Goal: Transaction & Acquisition: Purchase product/service

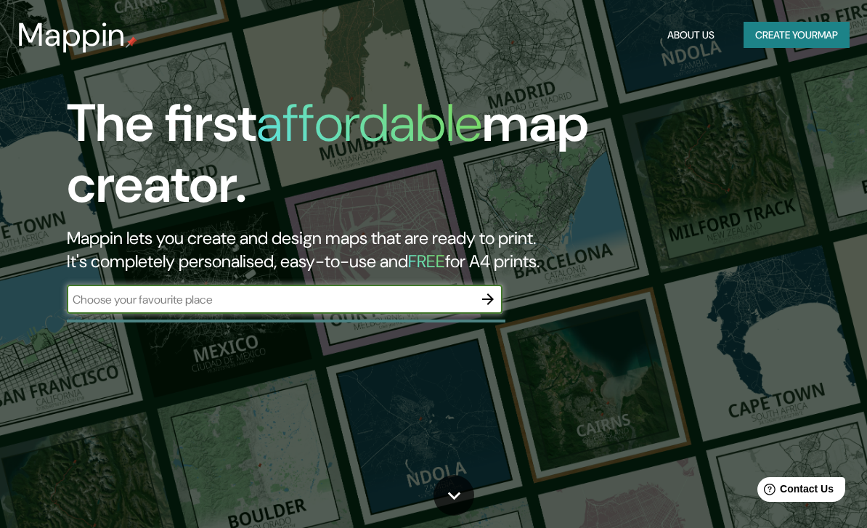
click at [333, 292] on input "text" at bounding box center [270, 299] width 407 height 17
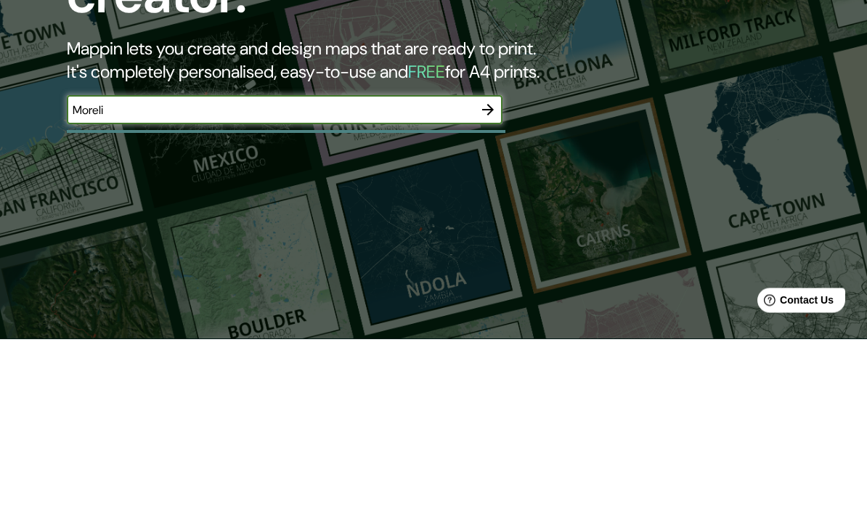
type input "Morelia"
click at [489, 285] on button "button" at bounding box center [487, 299] width 29 height 29
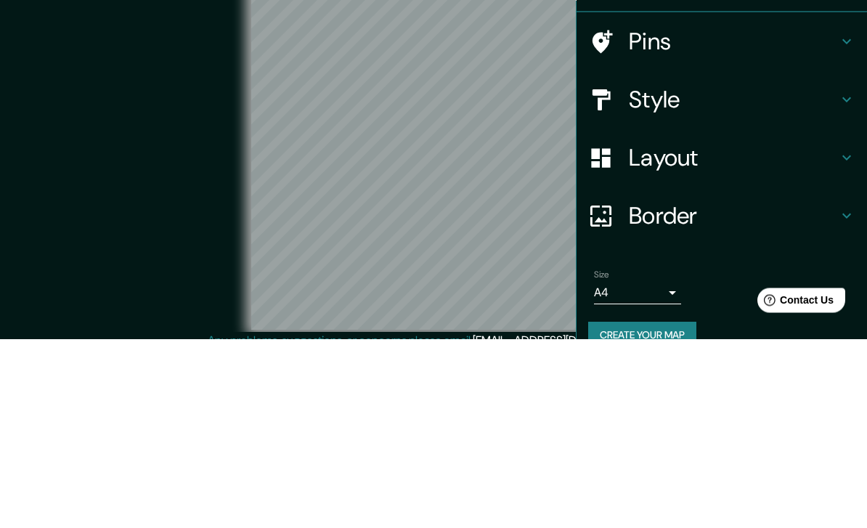
scroll to position [59, 0]
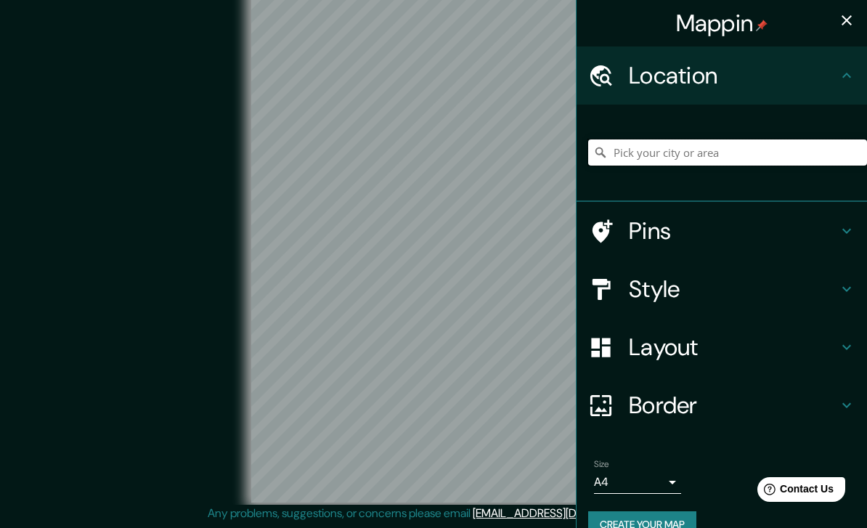
click at [764, 161] on input "Pick your city or area" at bounding box center [727, 152] width 279 height 26
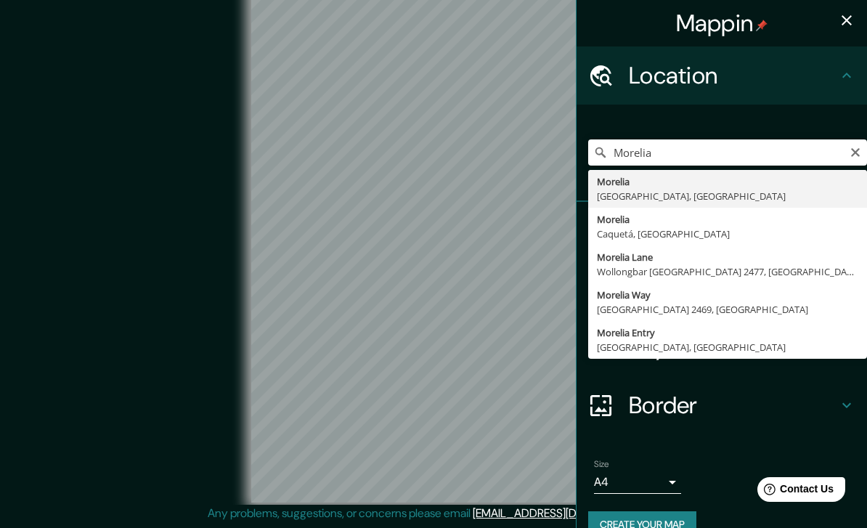
type input "Morelia, Michoacán, Mexico"
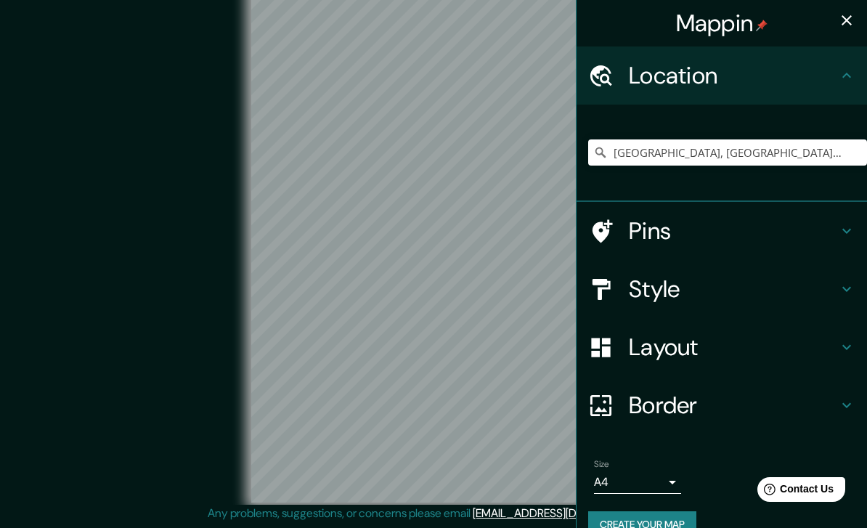
click at [850, 12] on icon "button" at bounding box center [846, 20] width 17 height 17
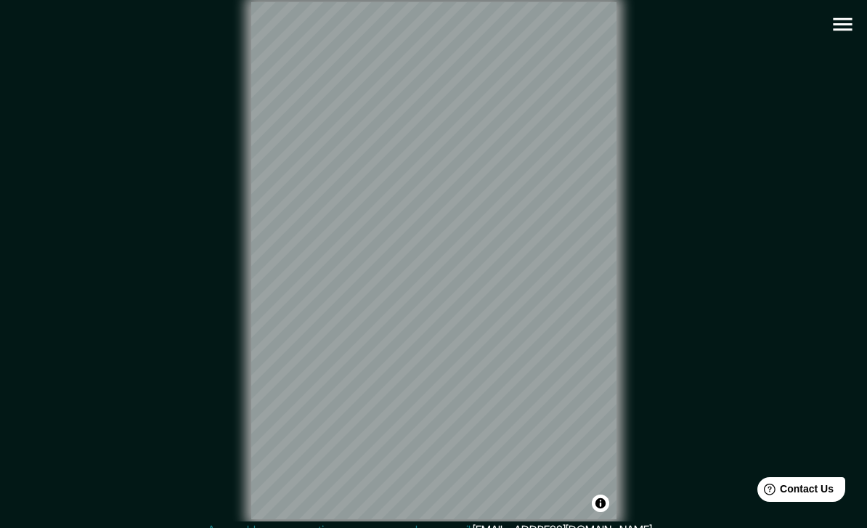
scroll to position [25, 0]
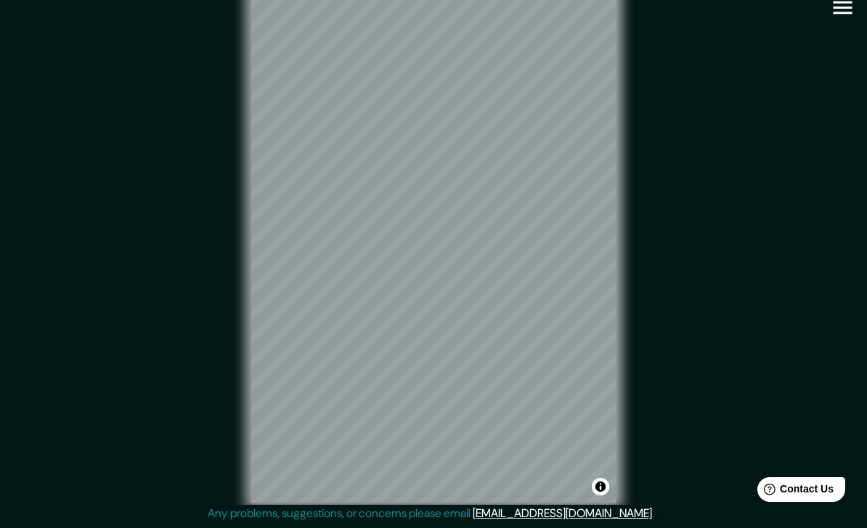
click at [838, 5] on icon "button" at bounding box center [842, 7] width 19 height 13
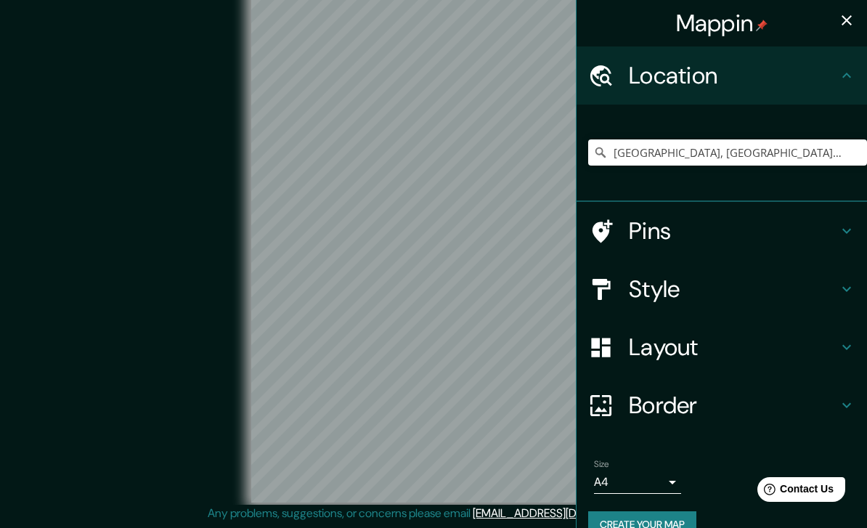
click at [772, 291] on h4 "Style" at bounding box center [733, 288] width 209 height 29
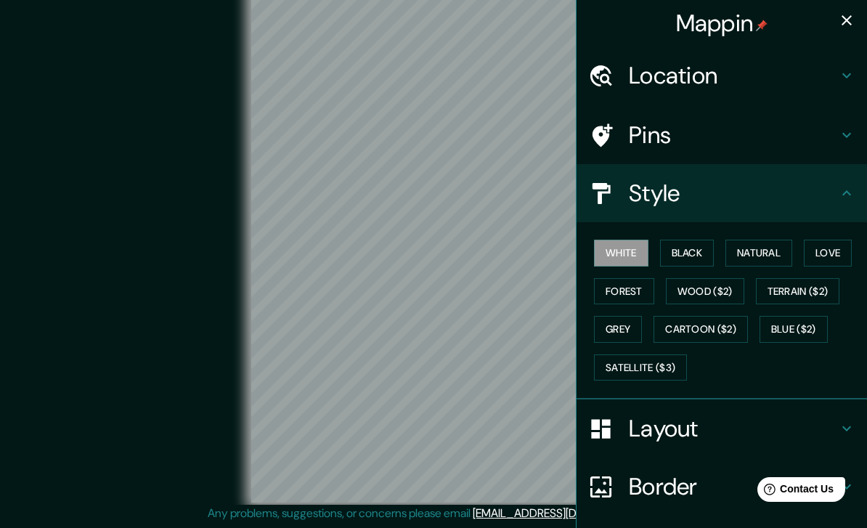
click at [312, 505] on div "© Mapbox © OpenStreetMap Improve this map" at bounding box center [433, 243] width 827 height 521
click at [686, 251] on button "Black" at bounding box center [687, 253] width 54 height 27
click at [681, 248] on button "Black" at bounding box center [687, 253] width 54 height 27
click at [755, 251] on button "Natural" at bounding box center [758, 253] width 67 height 27
click at [675, 243] on button "Black" at bounding box center [687, 253] width 54 height 27
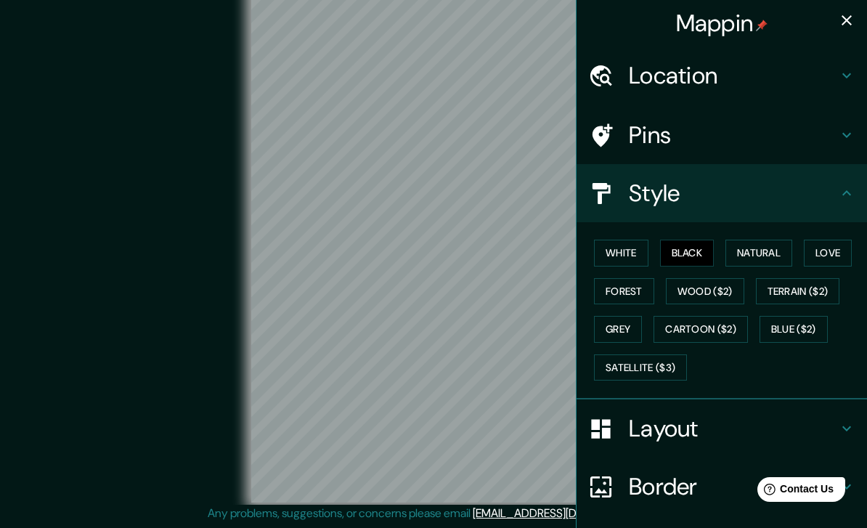
click at [672, 249] on button "Black" at bounding box center [687, 253] width 54 height 27
click at [752, 252] on button "Natural" at bounding box center [758, 253] width 67 height 27
click at [827, 255] on button "Love" at bounding box center [828, 253] width 48 height 27
click at [627, 293] on button "Forest" at bounding box center [624, 291] width 60 height 27
click at [606, 322] on button "Grey" at bounding box center [618, 329] width 48 height 27
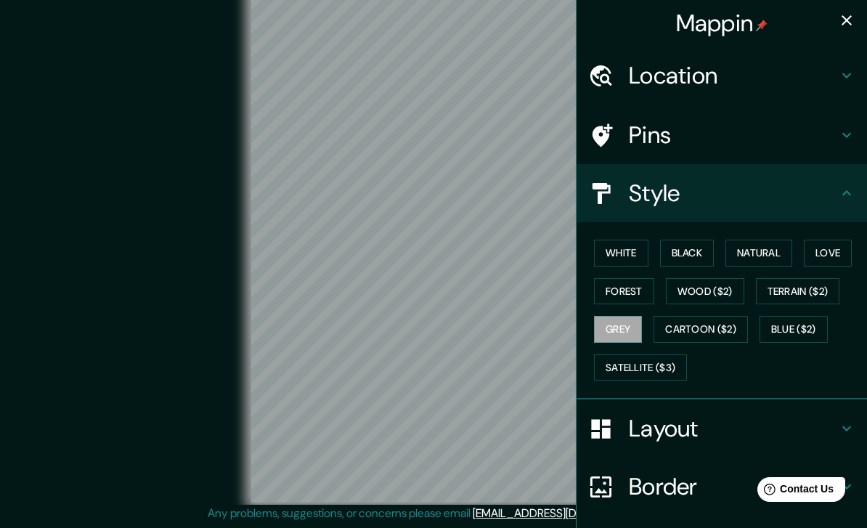
click at [625, 251] on button "White" at bounding box center [621, 253] width 54 height 27
click at [693, 255] on button "Black" at bounding box center [687, 253] width 54 height 27
click at [749, 248] on button "Natural" at bounding box center [758, 253] width 67 height 27
click at [615, 256] on button "White" at bounding box center [621, 253] width 54 height 27
click at [686, 244] on button "Black" at bounding box center [687, 253] width 54 height 27
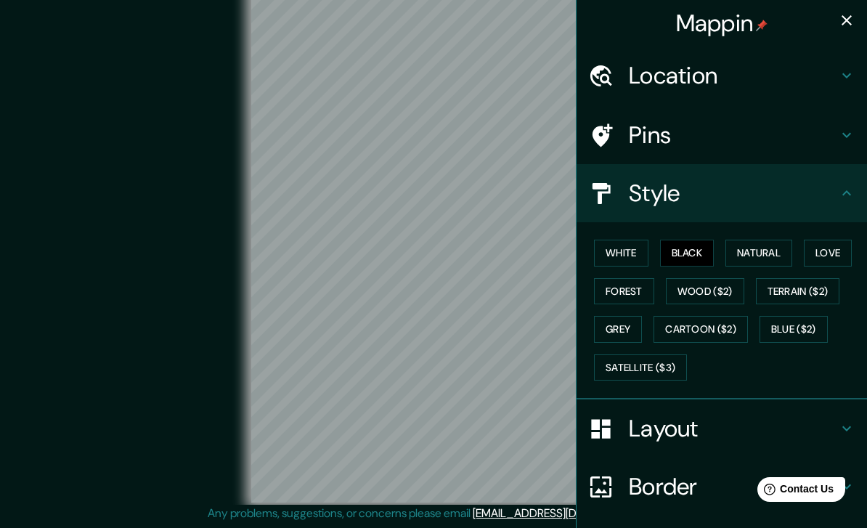
click at [772, 243] on button "Natural" at bounding box center [758, 253] width 67 height 27
click at [837, 240] on button "Love" at bounding box center [828, 253] width 48 height 27
click at [618, 282] on button "Forest" at bounding box center [624, 291] width 60 height 27
click at [610, 240] on button "White" at bounding box center [621, 253] width 54 height 27
click at [691, 251] on button "Black" at bounding box center [687, 253] width 54 height 27
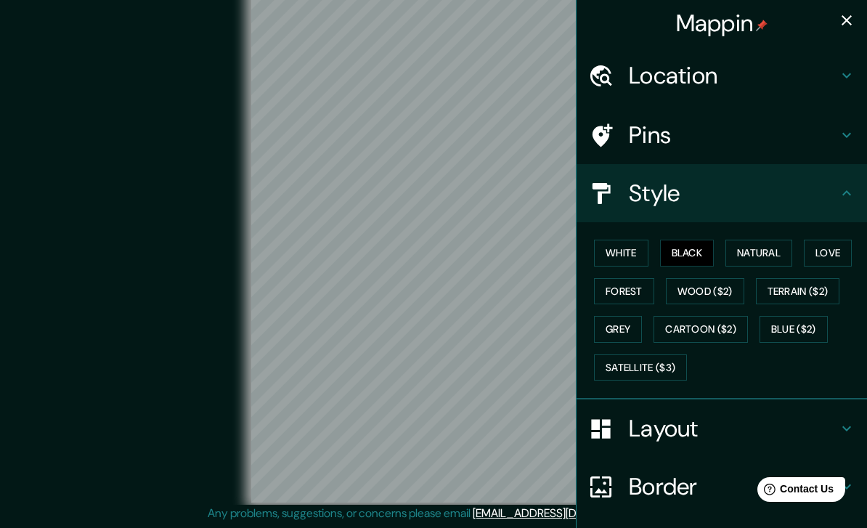
click at [610, 253] on button "White" at bounding box center [621, 253] width 54 height 27
click at [811, 126] on h4 "Pins" at bounding box center [733, 135] width 209 height 29
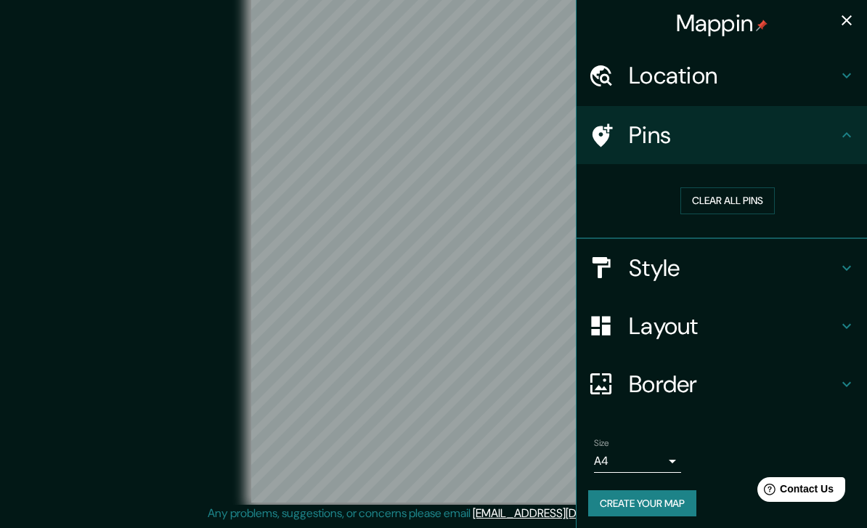
click at [851, 23] on icon "button" at bounding box center [846, 20] width 17 height 17
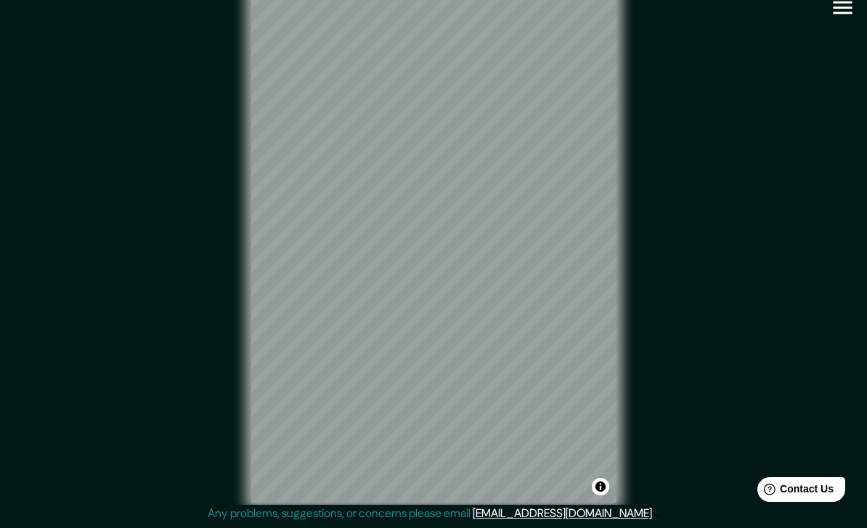
click at [846, 10] on icon "button" at bounding box center [842, 7] width 25 height 25
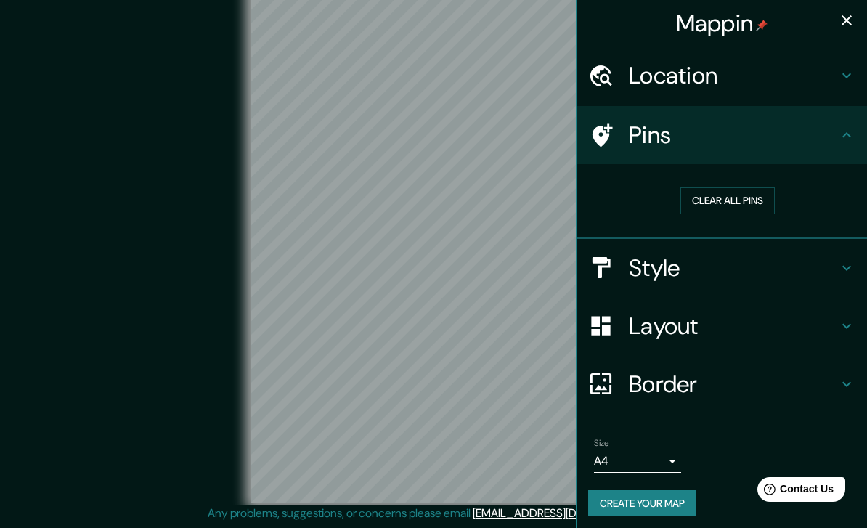
click at [656, 450] on body "Mappin Location Morelia, Michoacán, Mexico Pins Clear all pins Style Layout Bor…" at bounding box center [433, 247] width 867 height 528
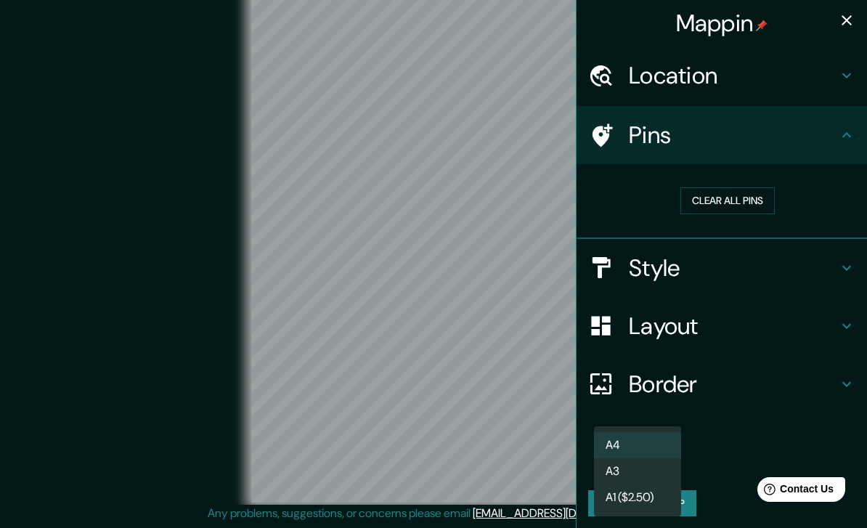
click at [742, 450] on div at bounding box center [433, 264] width 867 height 528
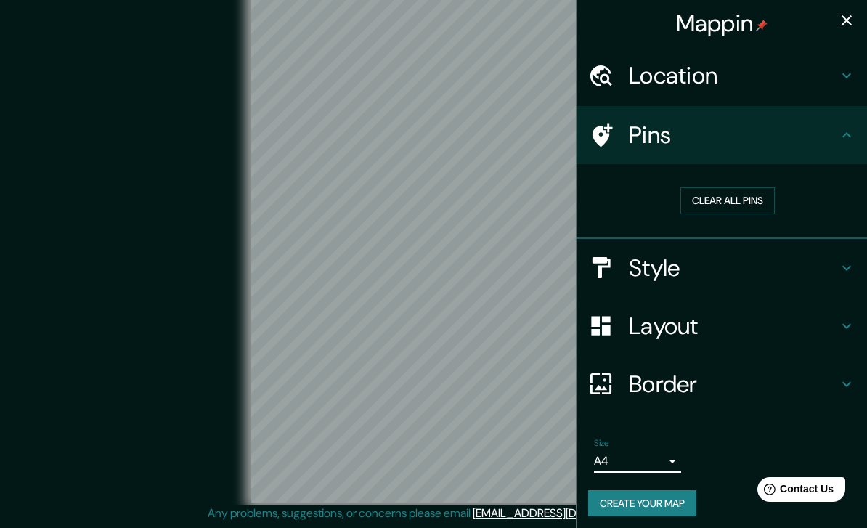
click at [853, 16] on icon "button" at bounding box center [846, 20] width 17 height 17
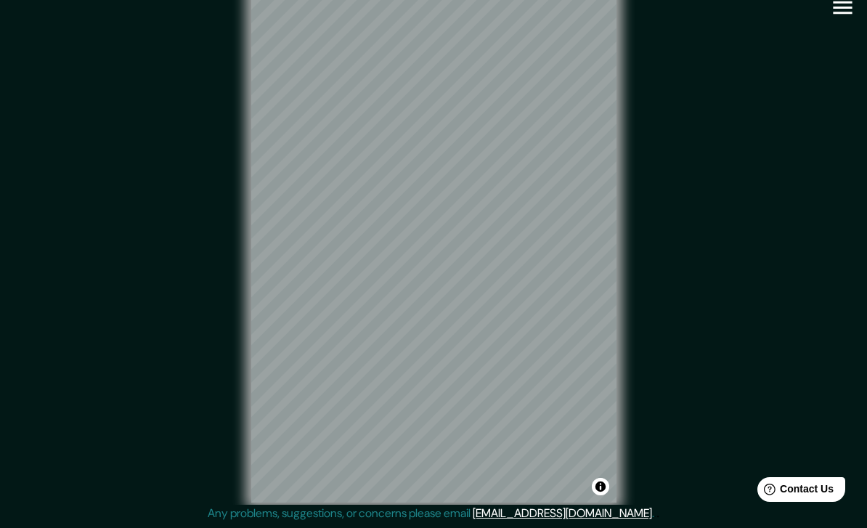
click at [845, 9] on icon "button" at bounding box center [842, 7] width 25 height 25
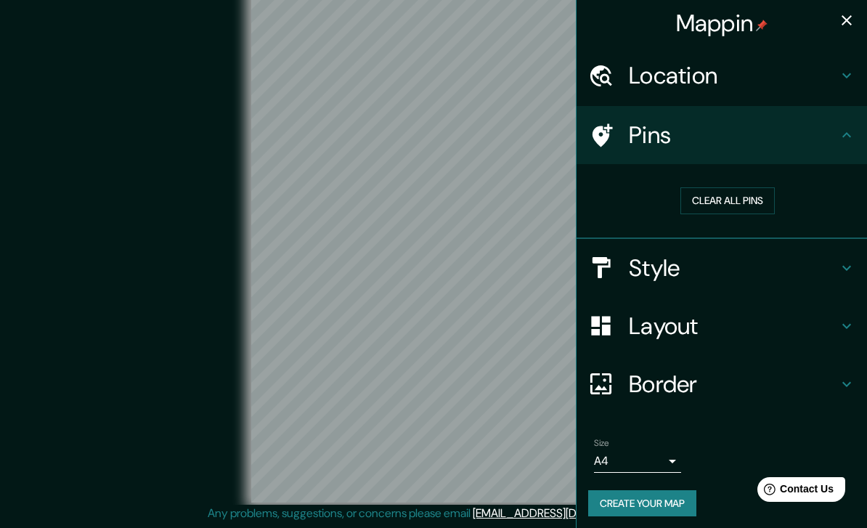
click at [669, 495] on button "Create your map" at bounding box center [642, 503] width 108 height 27
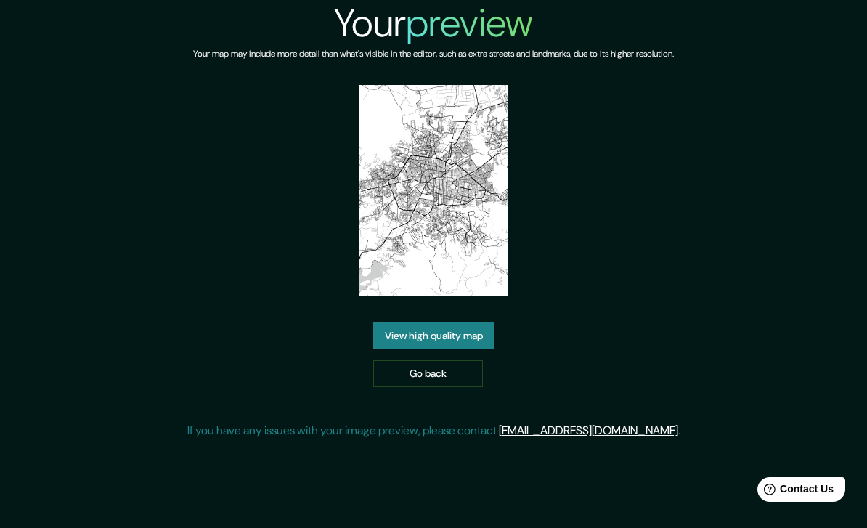
click at [478, 349] on link "View high quality map" at bounding box center [433, 335] width 121 height 27
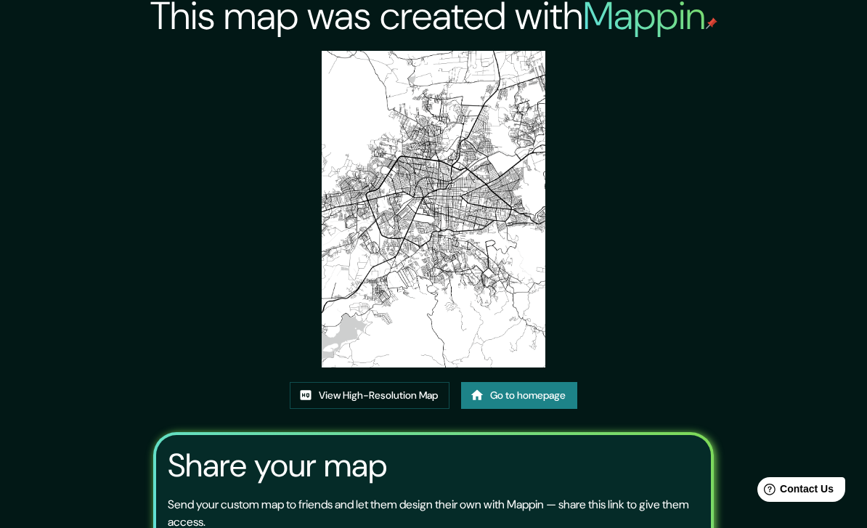
scroll to position [3, 0]
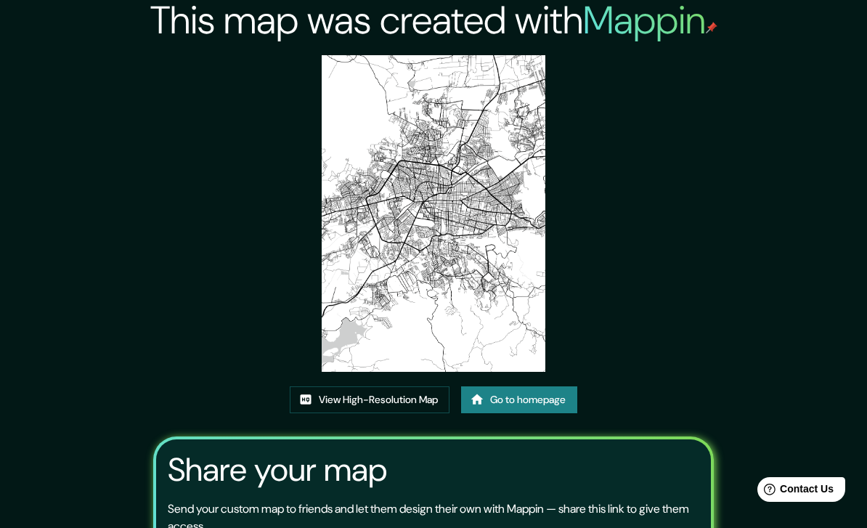
click at [477, 220] on img at bounding box center [434, 213] width 224 height 317
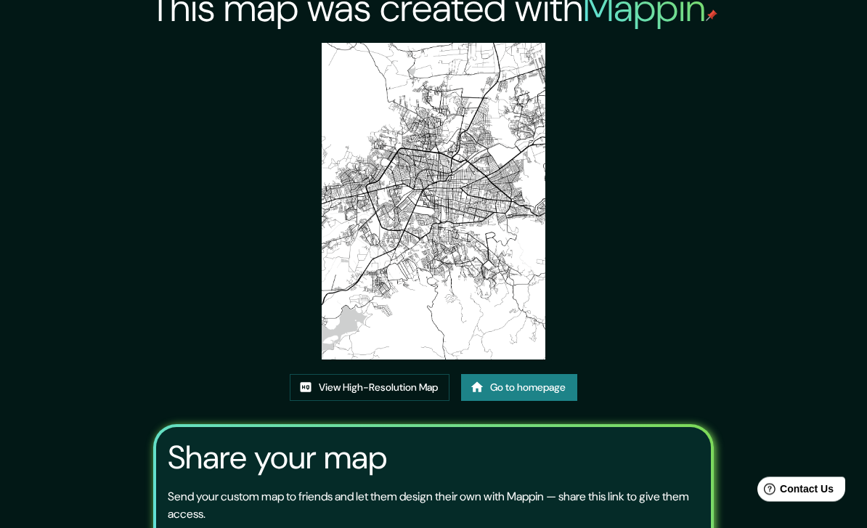
scroll to position [15, 0]
click at [399, 401] on link "View High-Resolution Map" at bounding box center [370, 387] width 160 height 27
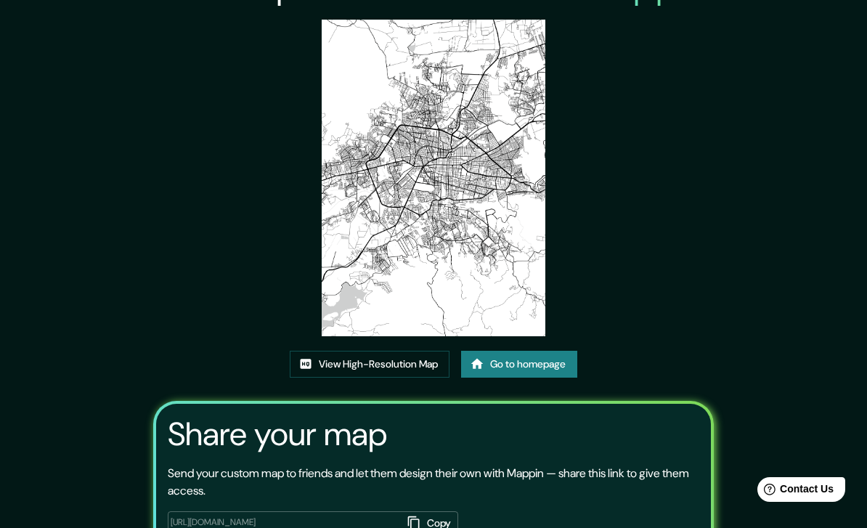
scroll to position [0, 0]
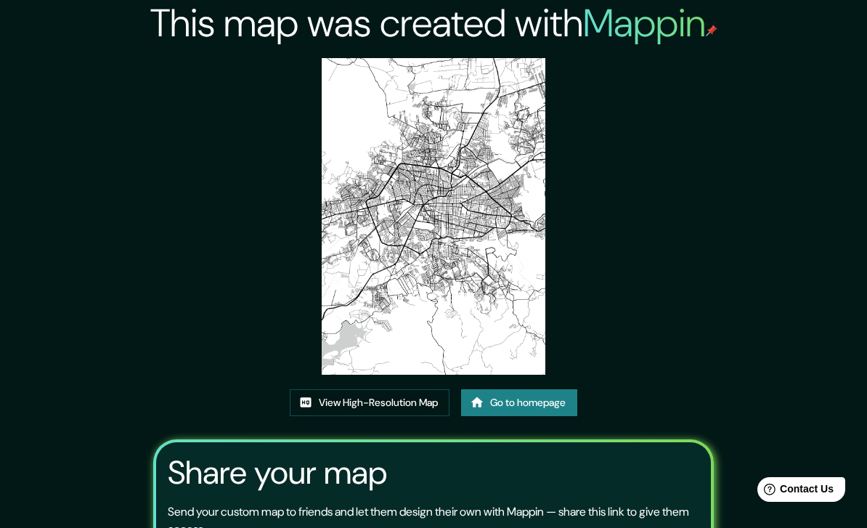
click at [477, 410] on icon at bounding box center [477, 402] width 15 height 15
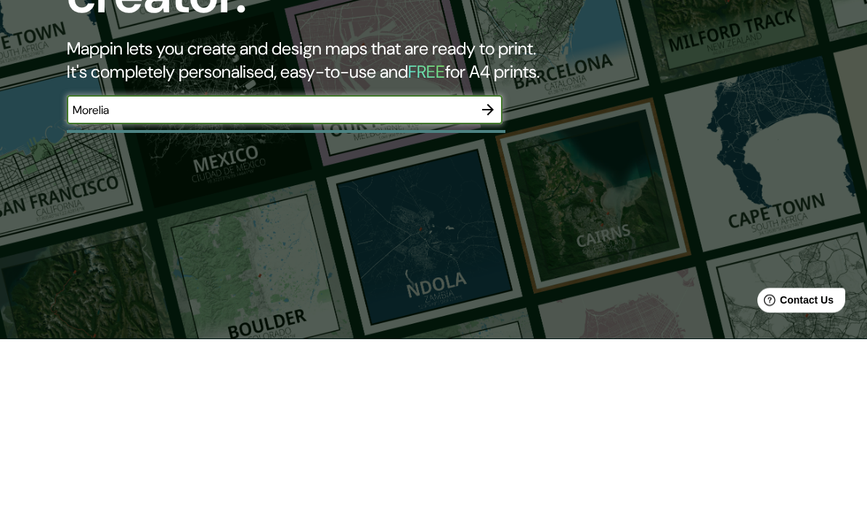
type input "Morelia"
click at [489, 290] on icon "button" at bounding box center [487, 298] width 17 height 17
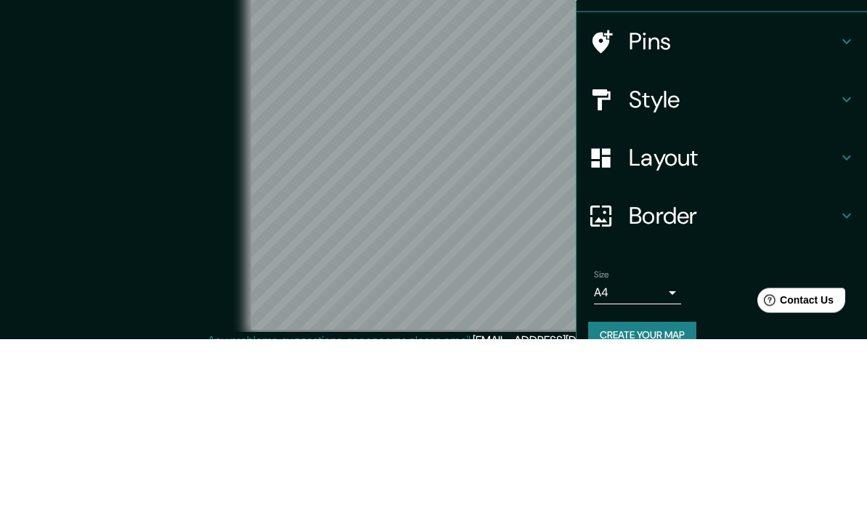
scroll to position [59, 0]
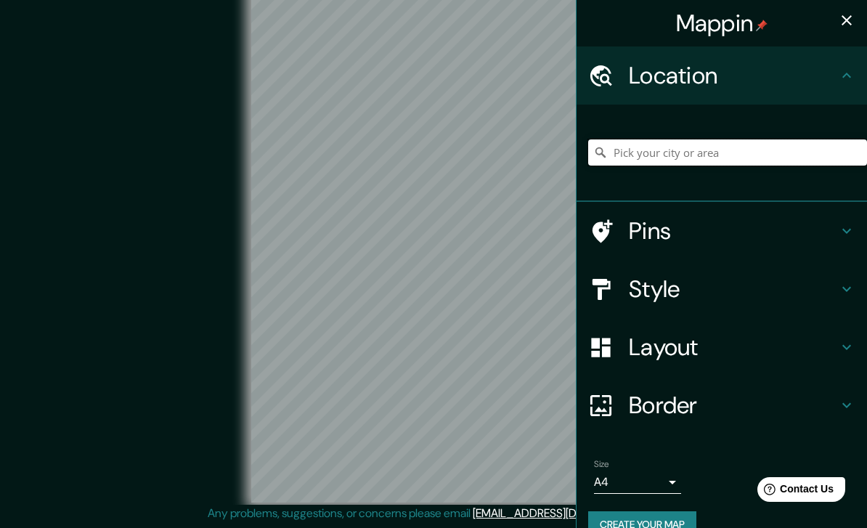
click at [804, 150] on input "Pick your city or area" at bounding box center [727, 152] width 279 height 26
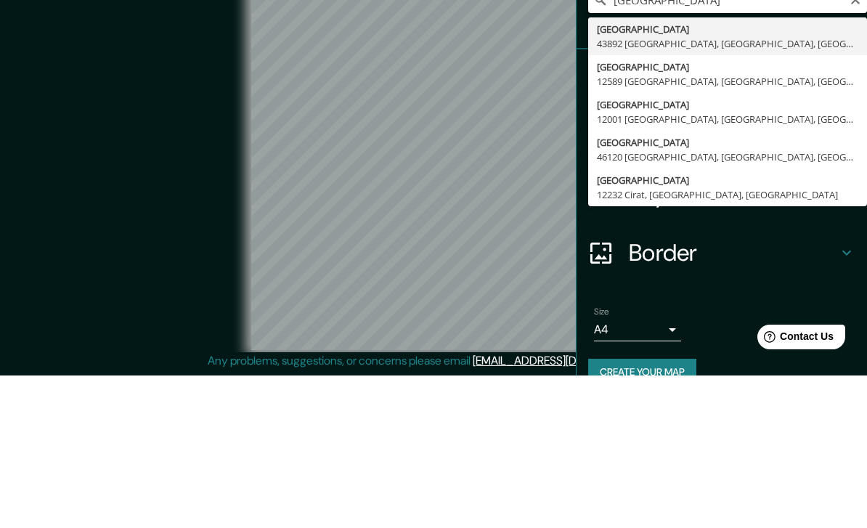
scroll to position [0, 0]
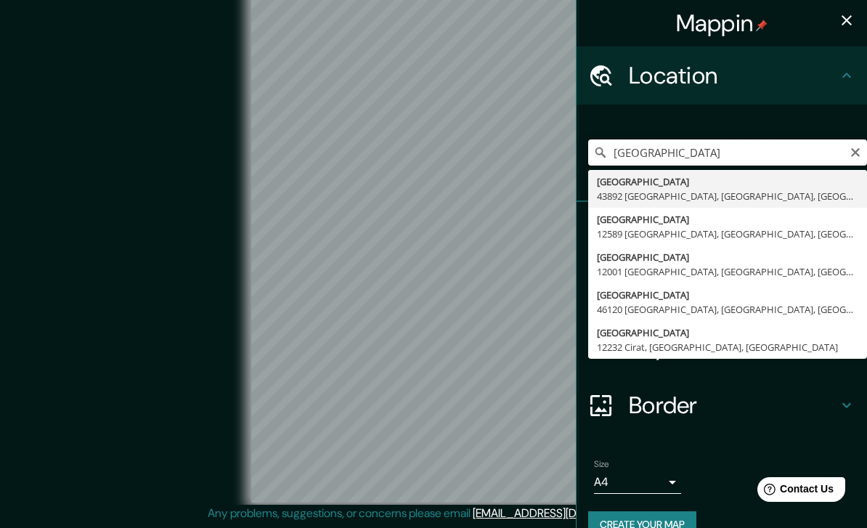
click at [776, 153] on input "Plaza de La Paz" at bounding box center [727, 152] width 279 height 26
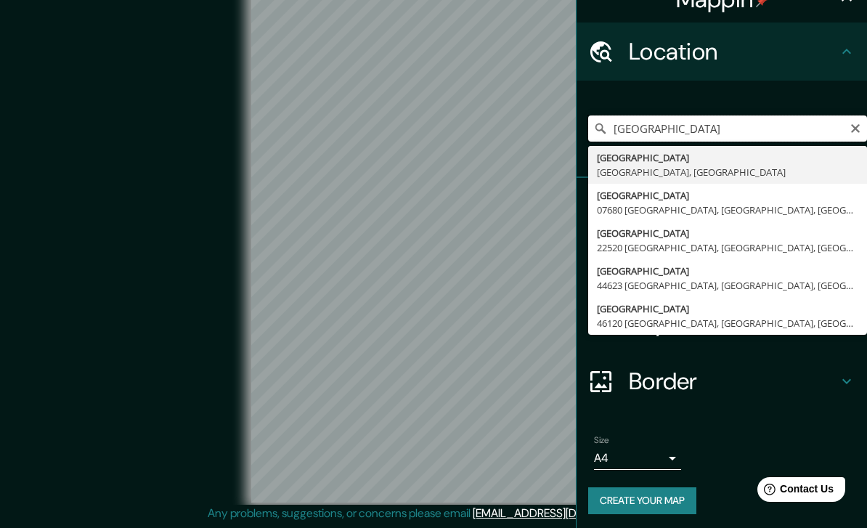
scroll to position [23, 0]
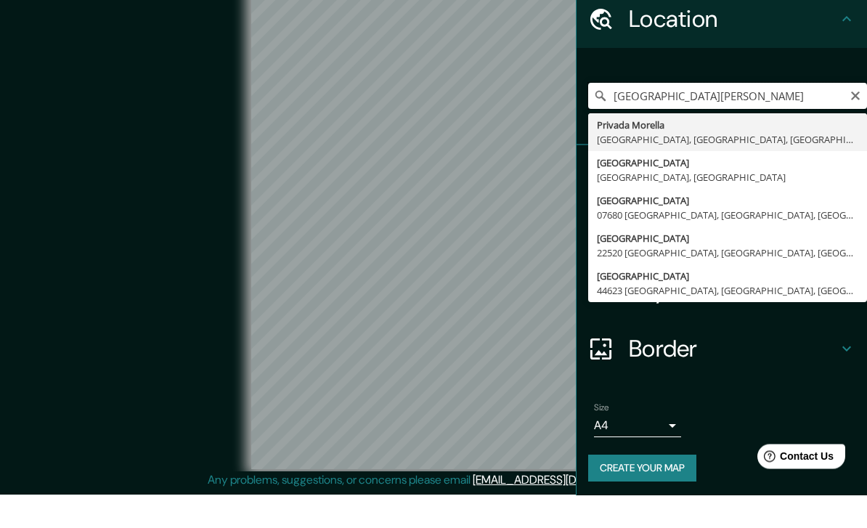
click at [848, 116] on input "Plaza del Carmen Morelia" at bounding box center [727, 129] width 279 height 26
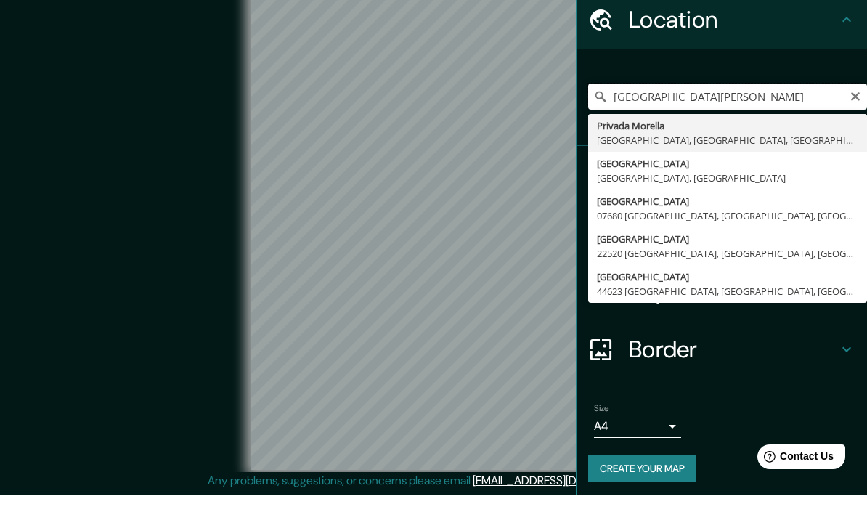
type input "Plaza del Carmen Morelia"
click at [850, 123] on icon "Clear" at bounding box center [856, 129] width 12 height 12
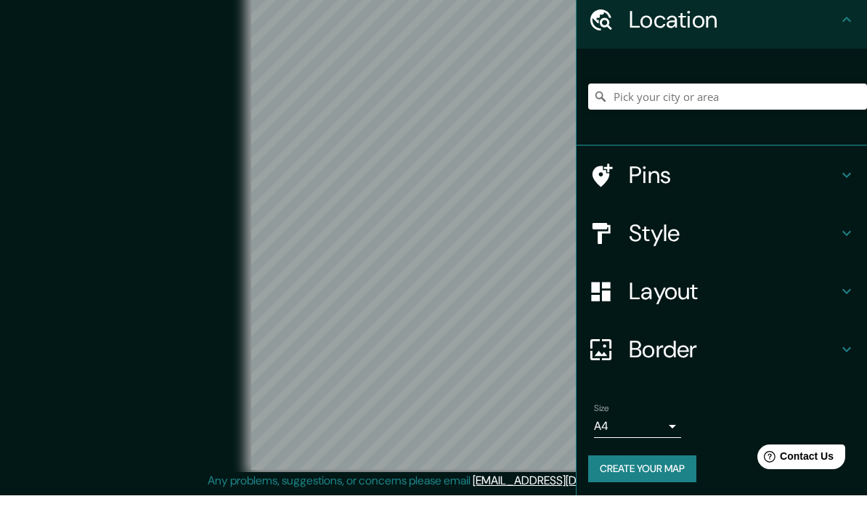
click at [837, 38] on h4 "Location" at bounding box center [733, 52] width 209 height 29
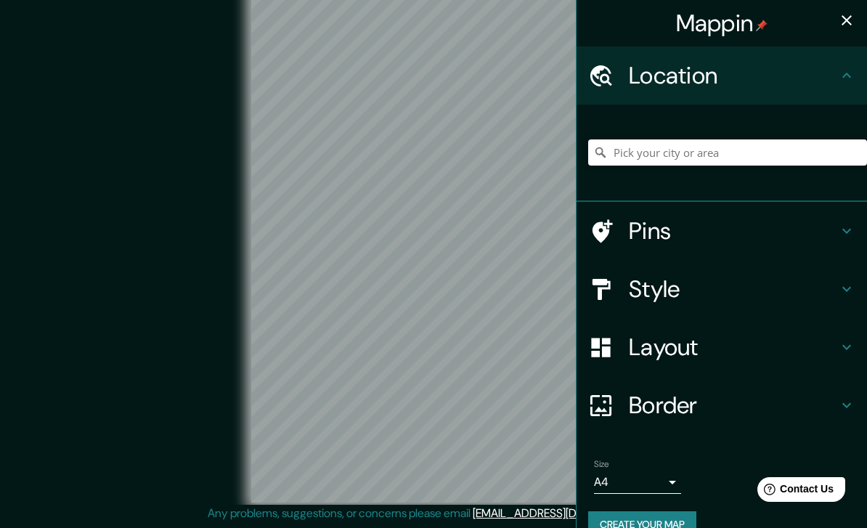
scroll to position [0, 0]
click at [845, 12] on icon "button" at bounding box center [846, 20] width 17 height 17
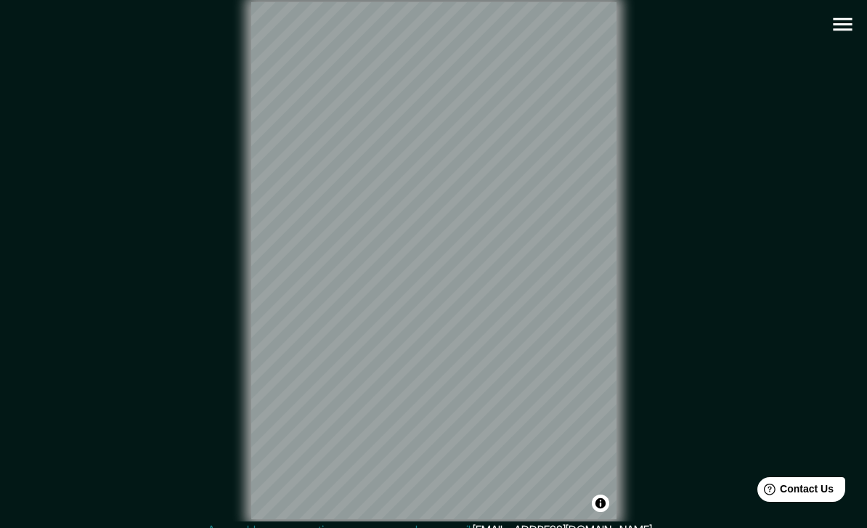
click at [829, 21] on button "button" at bounding box center [842, 24] width 37 height 37
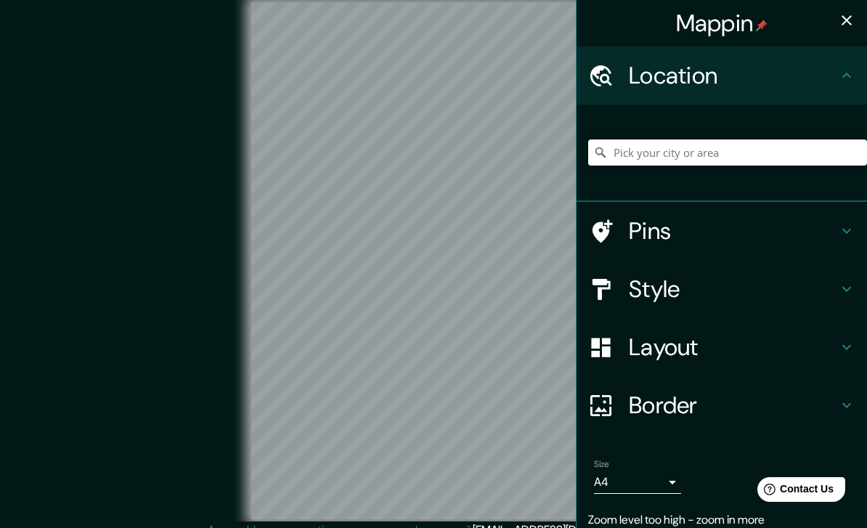
click at [676, 157] on input "Pick your city or area" at bounding box center [727, 152] width 279 height 26
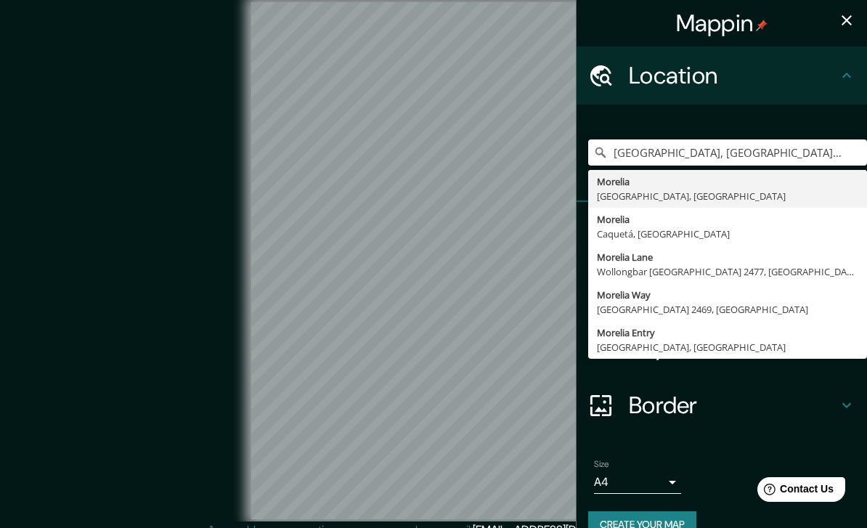
click at [727, 154] on input "Morelia, Michoacán, Mexico" at bounding box center [727, 152] width 279 height 26
click at [768, 150] on input "Morelia, Michoacán, Mexico" at bounding box center [727, 152] width 279 height 26
click at [769, 146] on input "Morelia, Michoacán, Mexico" at bounding box center [727, 152] width 279 height 26
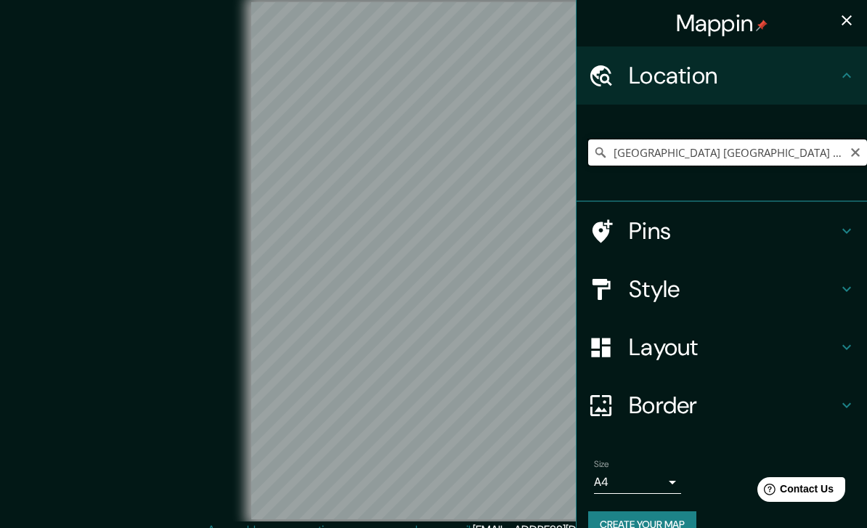
click at [805, 150] on input "Plaza de La Paz Morelia Michoacán" at bounding box center [727, 152] width 279 height 26
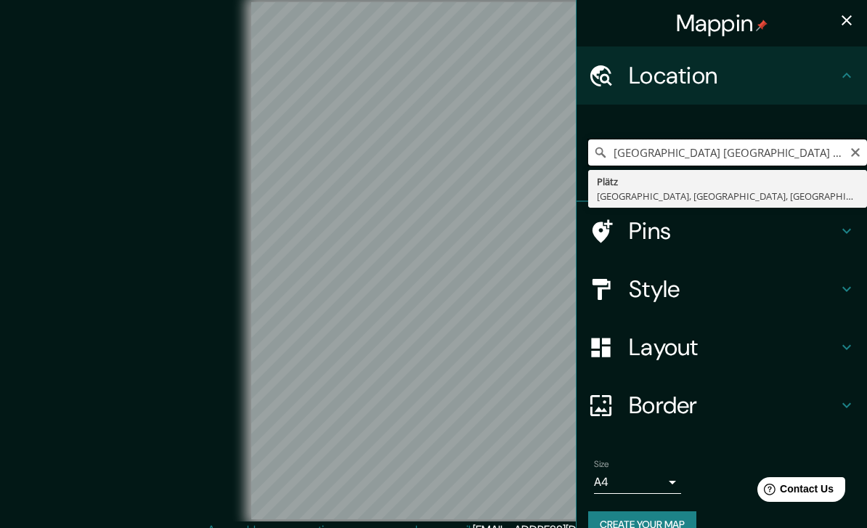
click at [776, 139] on input "Plaza de La Paz Morelia Michoacán" at bounding box center [727, 152] width 279 height 26
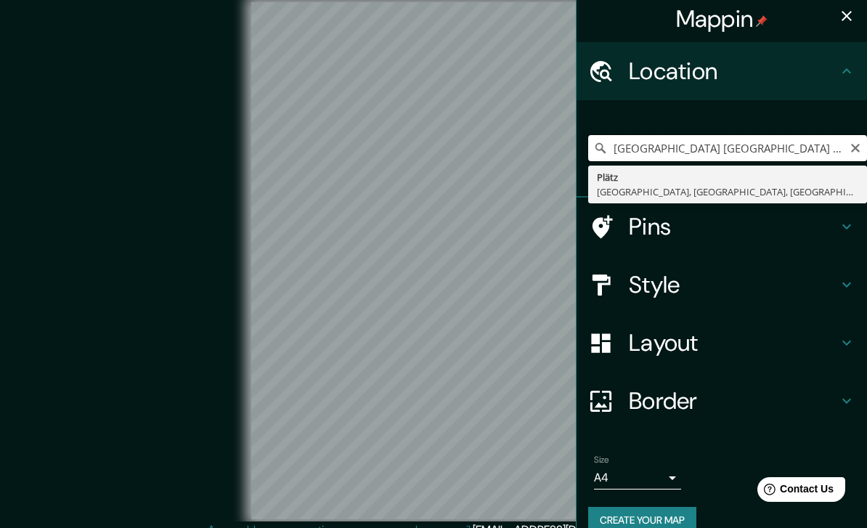
scroll to position [4, 0]
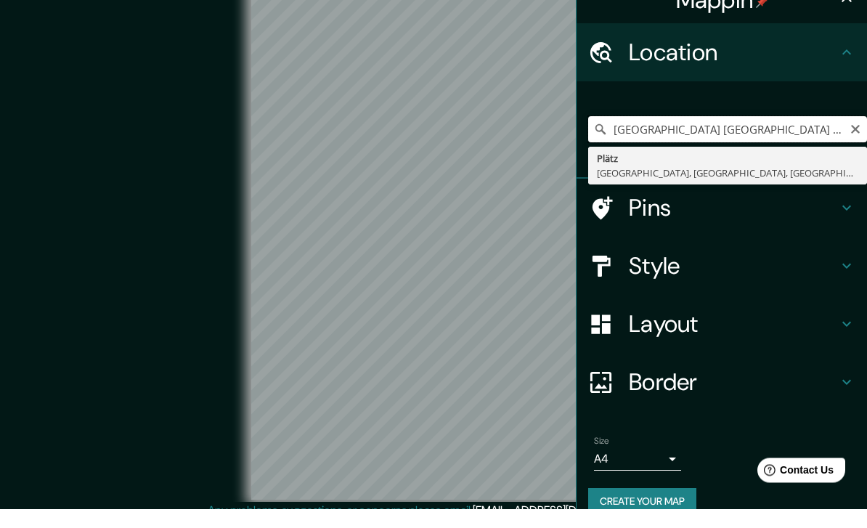
type input "Plaza de La Paz Morelia Michoacán"
click at [861, 141] on button "Clear" at bounding box center [856, 148] width 12 height 14
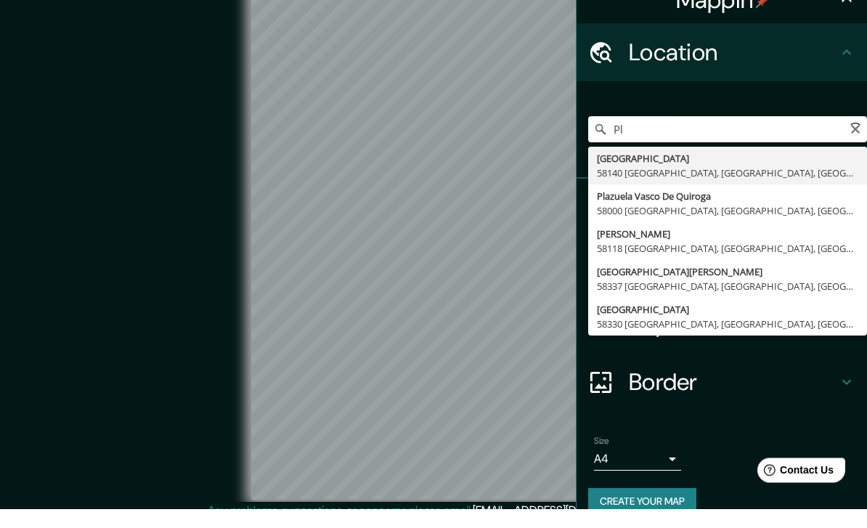
type input "P"
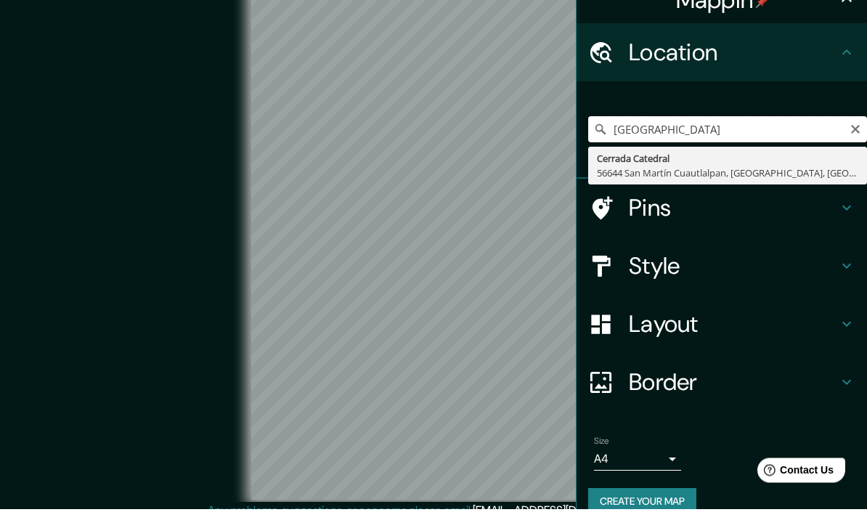
click at [847, 136] on input "Catedral Morelia" at bounding box center [727, 149] width 279 height 26
click at [859, 136] on input "Catedral Morelia" at bounding box center [727, 149] width 279 height 26
click at [845, 136] on input "Catedral Morelia" at bounding box center [727, 149] width 279 height 26
type input "C"
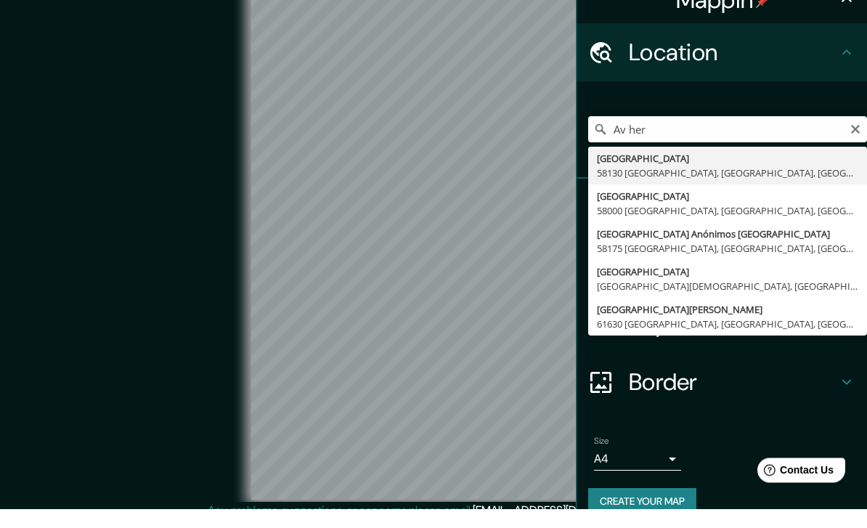
type input "Avenida Héroes De Nocupétaro, 58130 Morelia, Michoacán, Mexico"
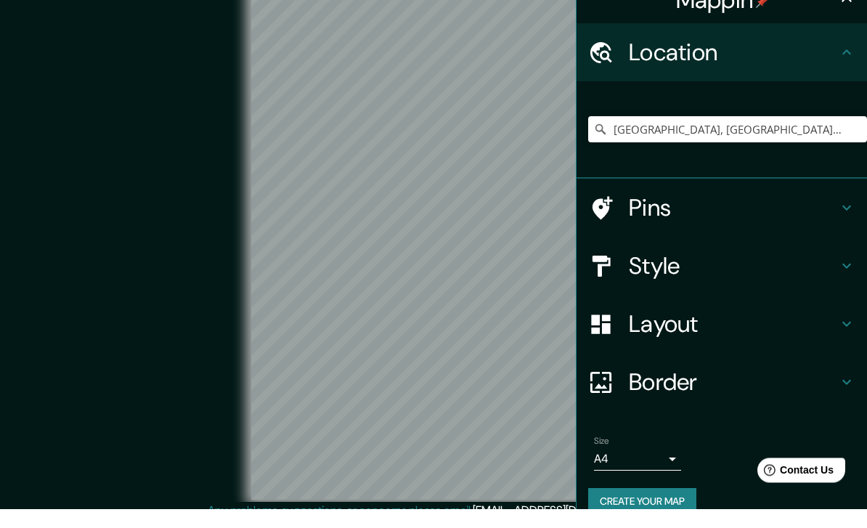
scroll to position [20, 0]
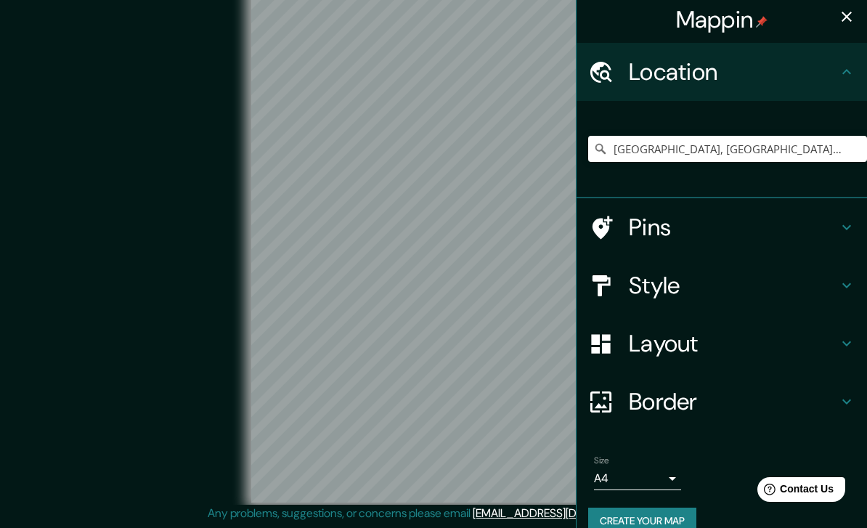
click at [847, 7] on button "button" at bounding box center [846, 16] width 29 height 29
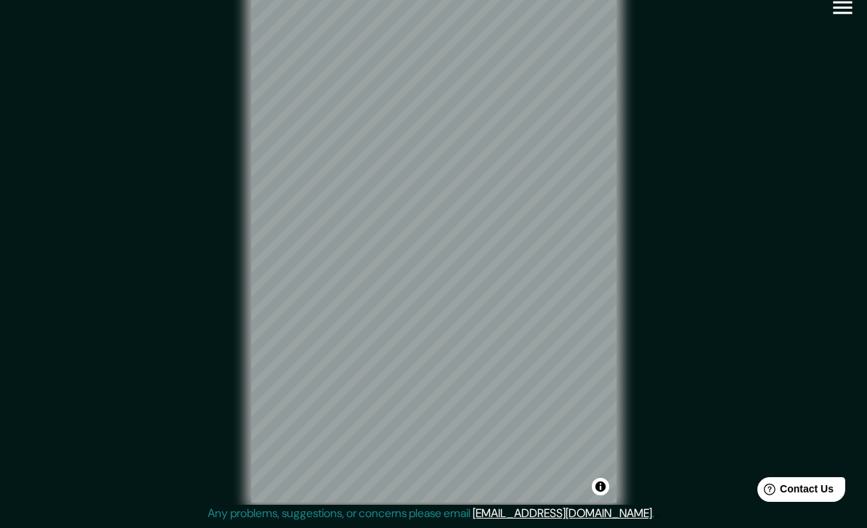
click at [847, 12] on icon "button" at bounding box center [842, 7] width 25 height 25
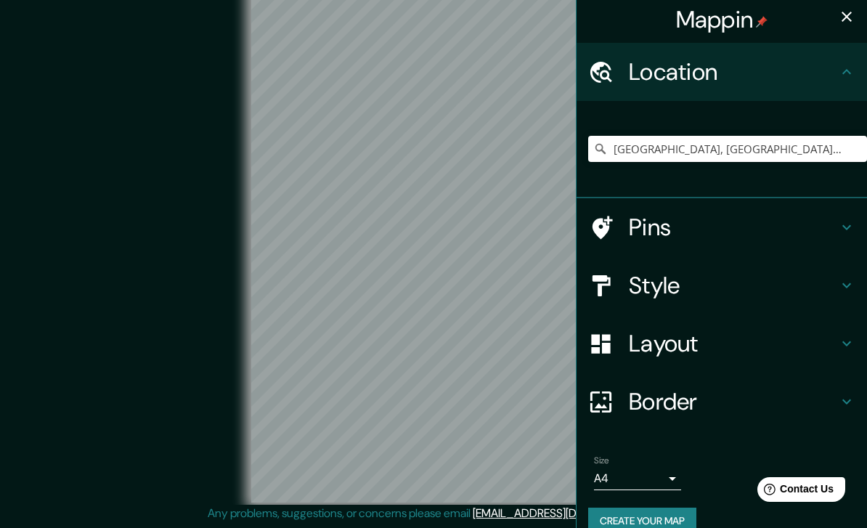
click at [677, 513] on button "Create your map" at bounding box center [642, 521] width 108 height 27
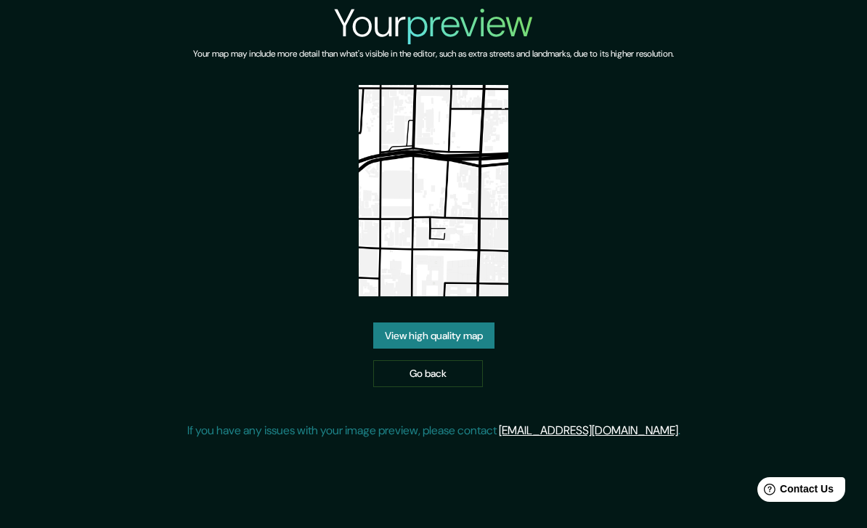
click at [481, 349] on link "View high quality map" at bounding box center [433, 335] width 121 height 27
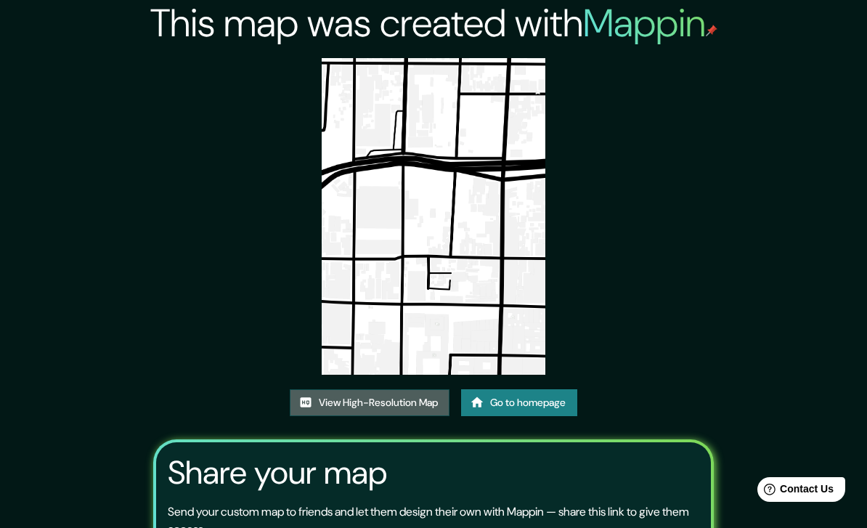
click at [412, 416] on link "View High-Resolution Map" at bounding box center [370, 402] width 160 height 27
